Goal: Task Accomplishment & Management: Manage account settings

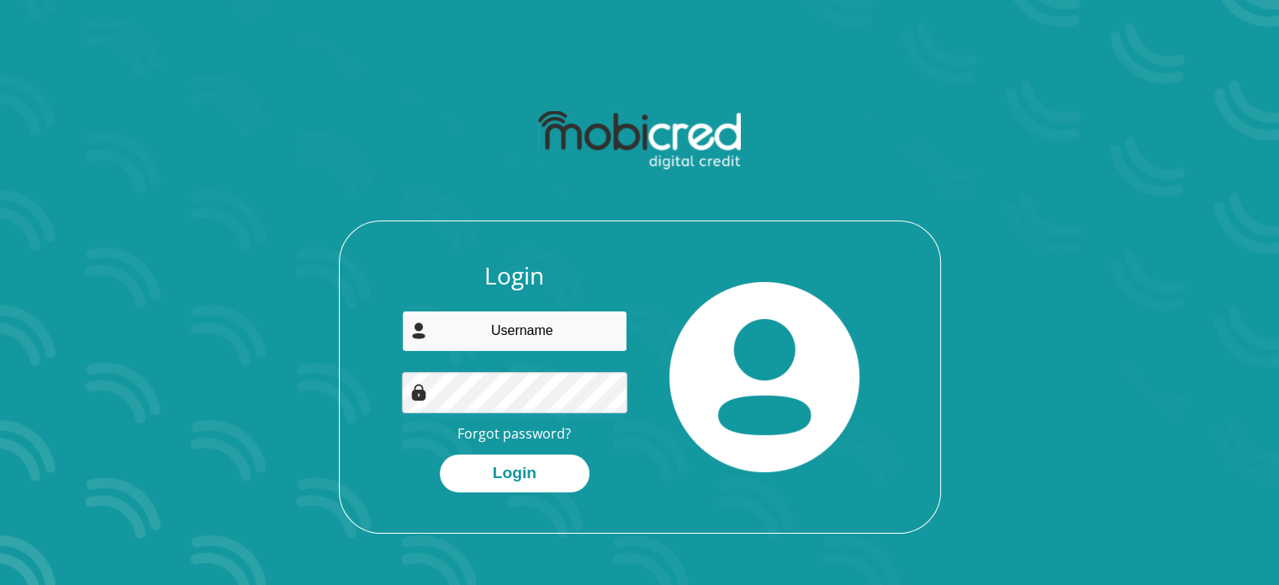
click at [562, 329] on input "email" at bounding box center [514, 330] width 225 height 41
type input "[EMAIL_ADDRESS][DOMAIN_NAME]"
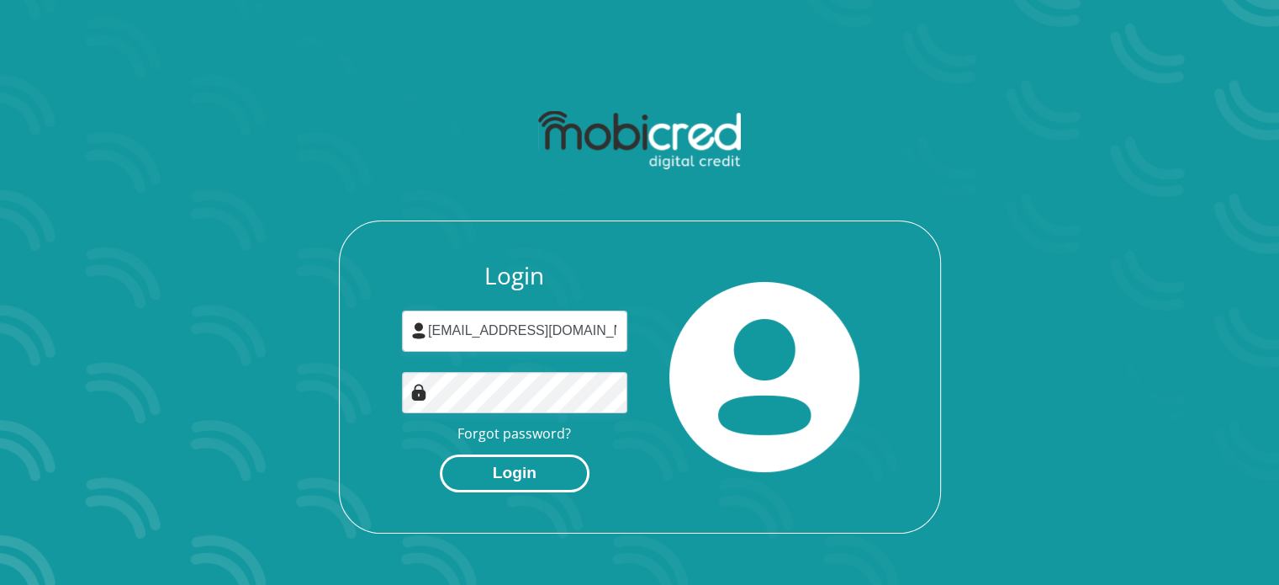
click at [518, 458] on button "Login" at bounding box center [515, 473] width 150 height 38
